Goal: Transaction & Acquisition: Purchase product/service

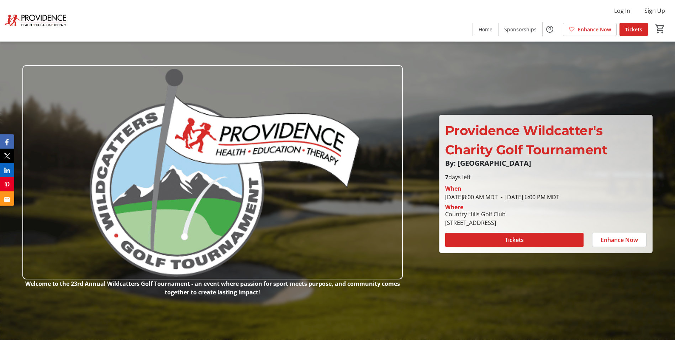
scroll to position [332, 0]
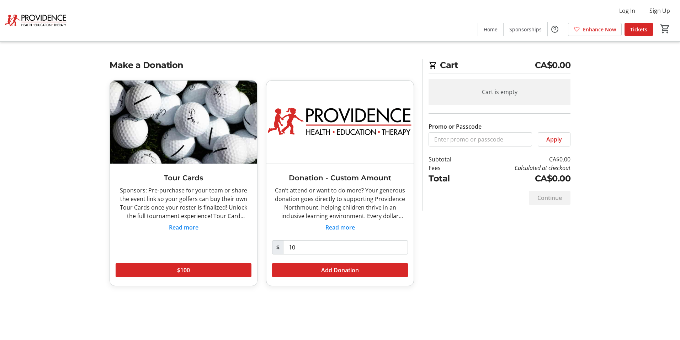
click at [190, 211] on button "Read more" at bounding box center [184, 227] width 30 height 9
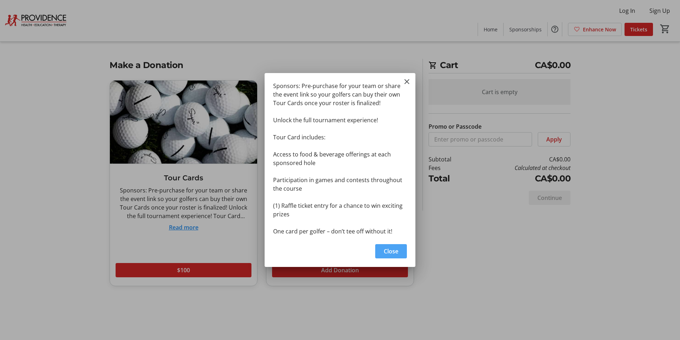
click at [392, 211] on span "Close" at bounding box center [391, 251] width 15 height 9
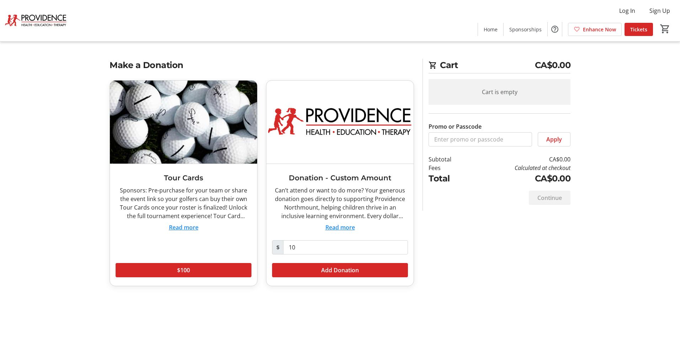
click at [191, 211] on div "Tour Cards Sponsors: Pre-purchase for your team or share the event link so your…" at bounding box center [183, 225] width 147 height 122
click at [191, 211] on button "Read more" at bounding box center [184, 227] width 30 height 9
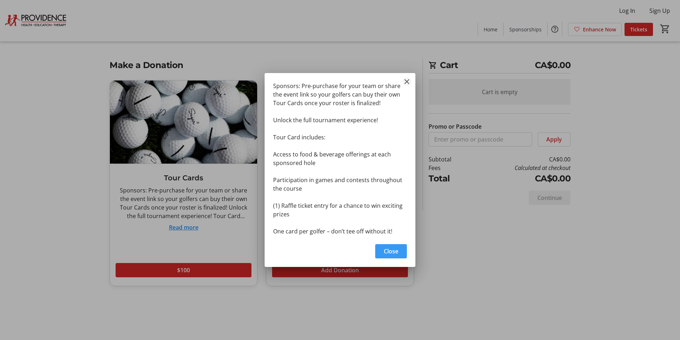
click at [409, 78] on mat-icon "Close" at bounding box center [407, 81] width 9 height 9
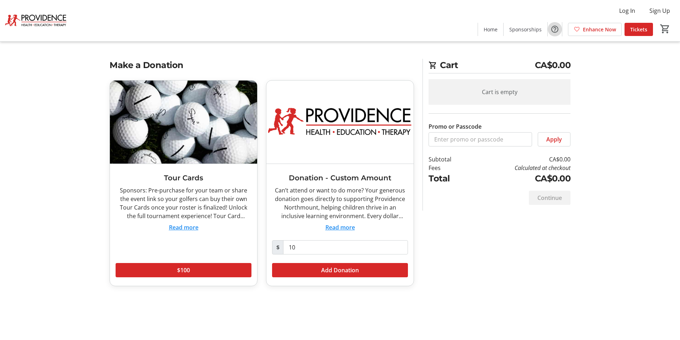
click at [452, 28] on mat-icon "Help" at bounding box center [555, 29] width 9 height 9
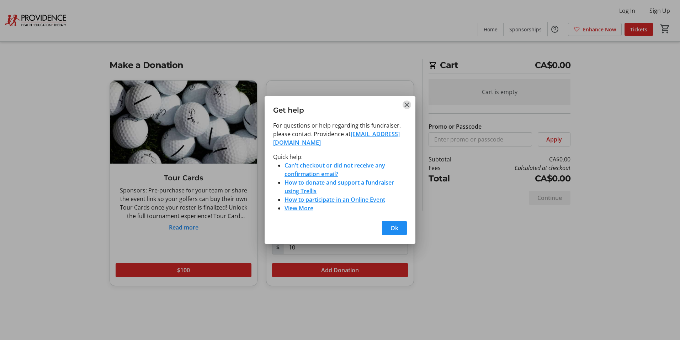
click at [408, 104] on mat-icon "Close" at bounding box center [407, 104] width 9 height 9
